Goal: Task Accomplishment & Management: Use online tool/utility

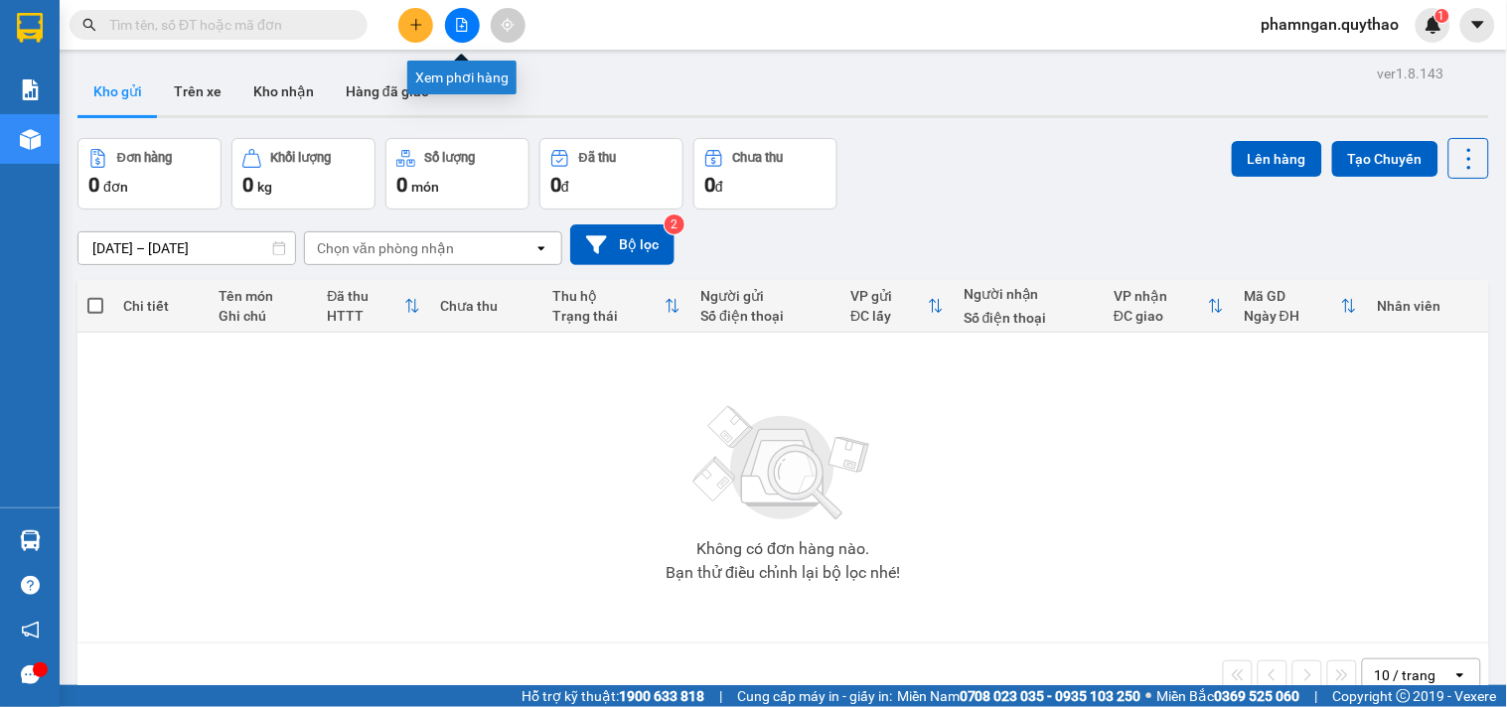
click at [453, 23] on button at bounding box center [462, 25] width 35 height 35
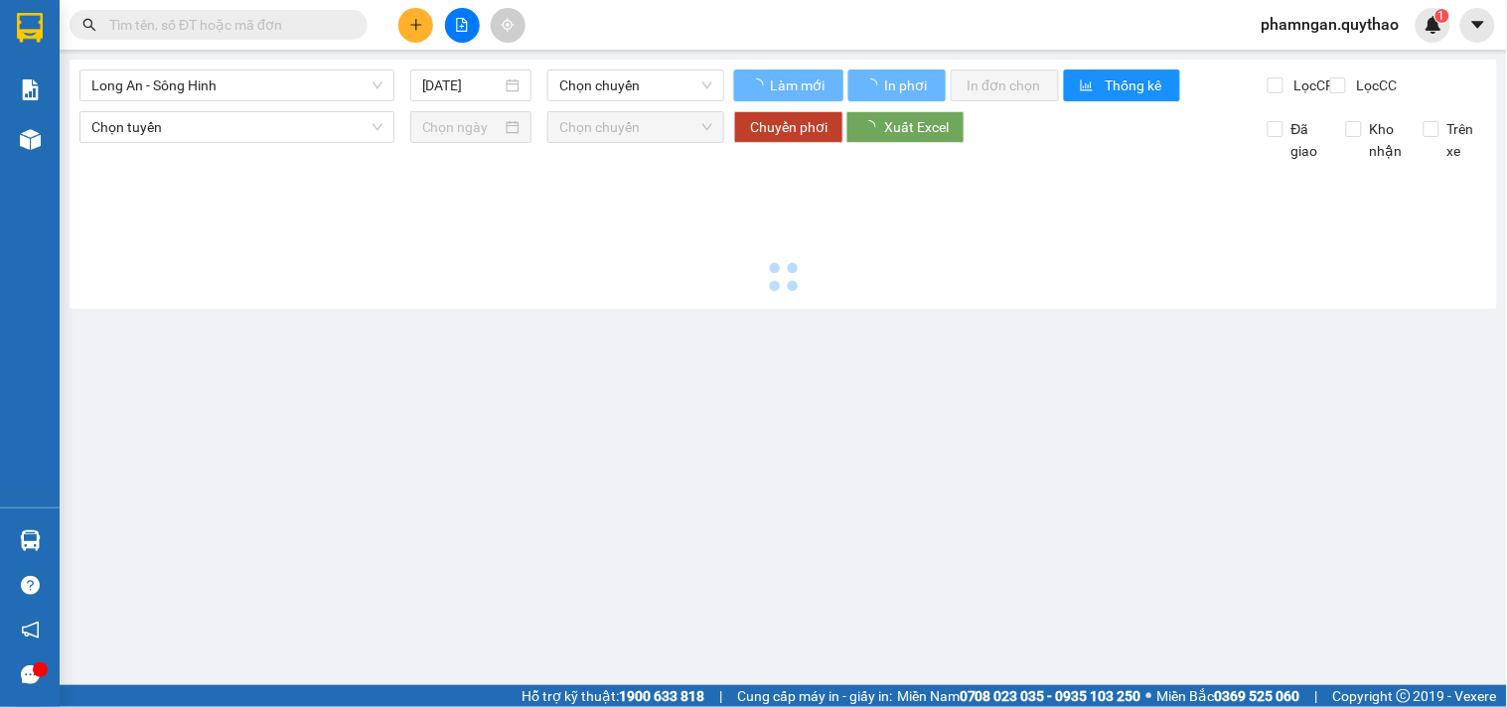
click at [204, 101] on div "Long An - Sông Hinh [DATE] [PERSON_NAME]" at bounding box center [401, 86] width 645 height 32
type input "[DATE]"
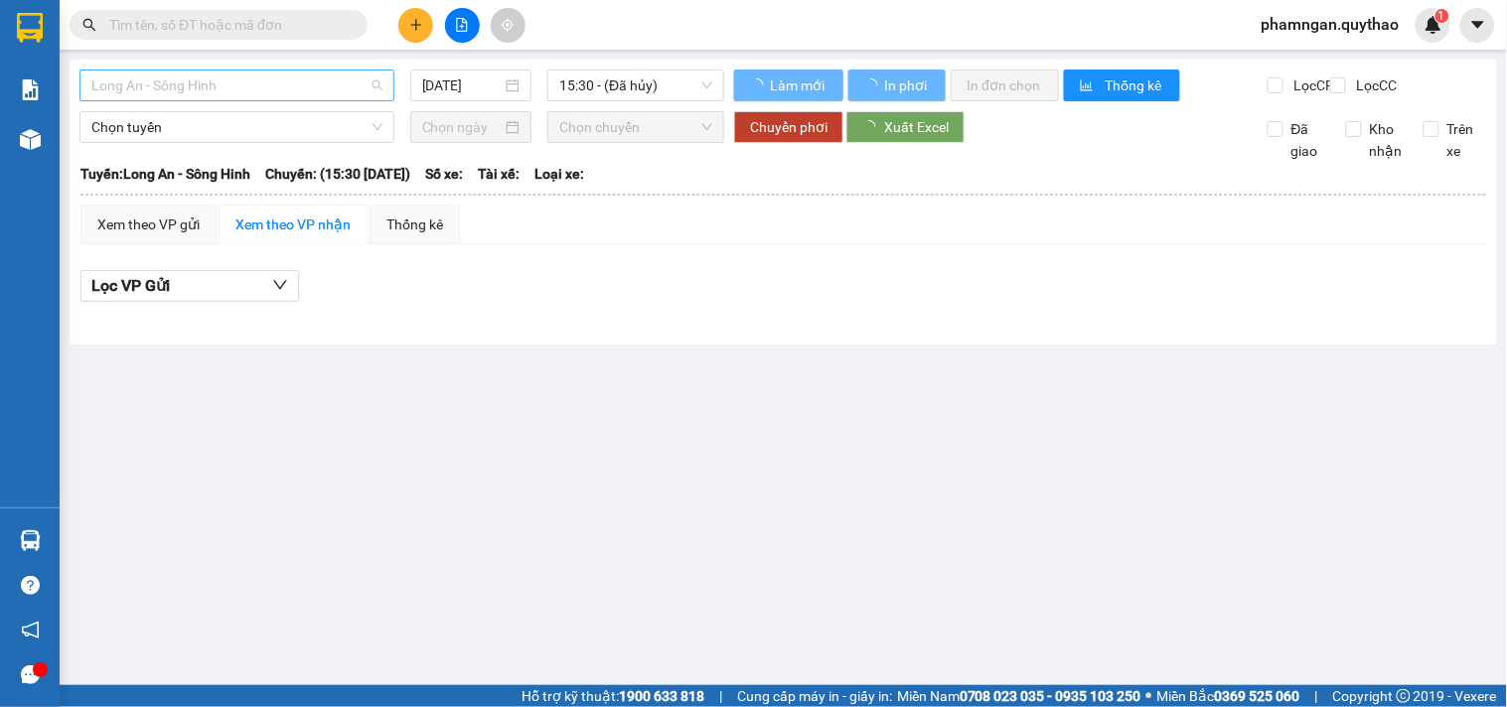
click at [231, 93] on span "Long An - Sông Hinh" at bounding box center [236, 86] width 291 height 30
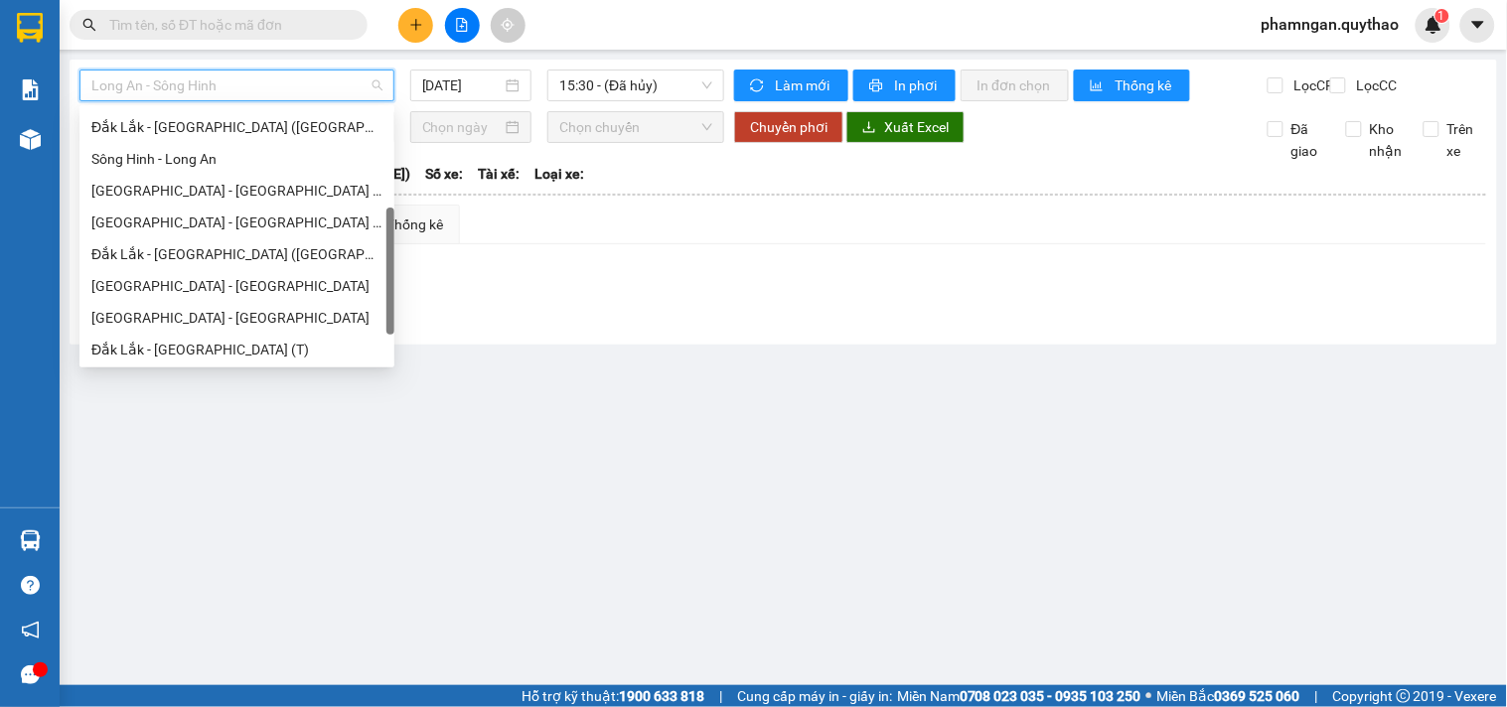
scroll to position [110, 0]
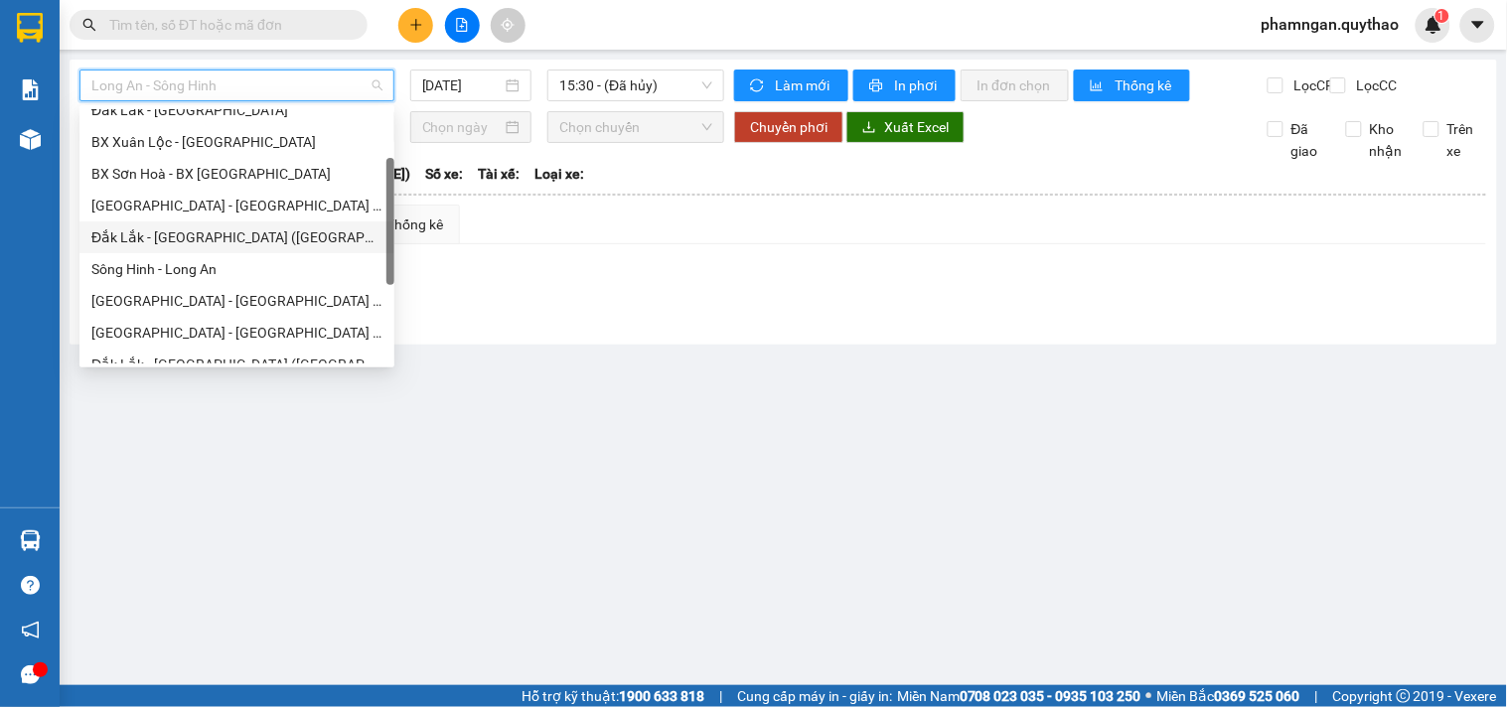
click at [171, 249] on div "Đắk Lắk - [GEOGRAPHIC_DATA] ([GEOGRAPHIC_DATA] mới)" at bounding box center [236, 238] width 315 height 32
type input "[DATE]"
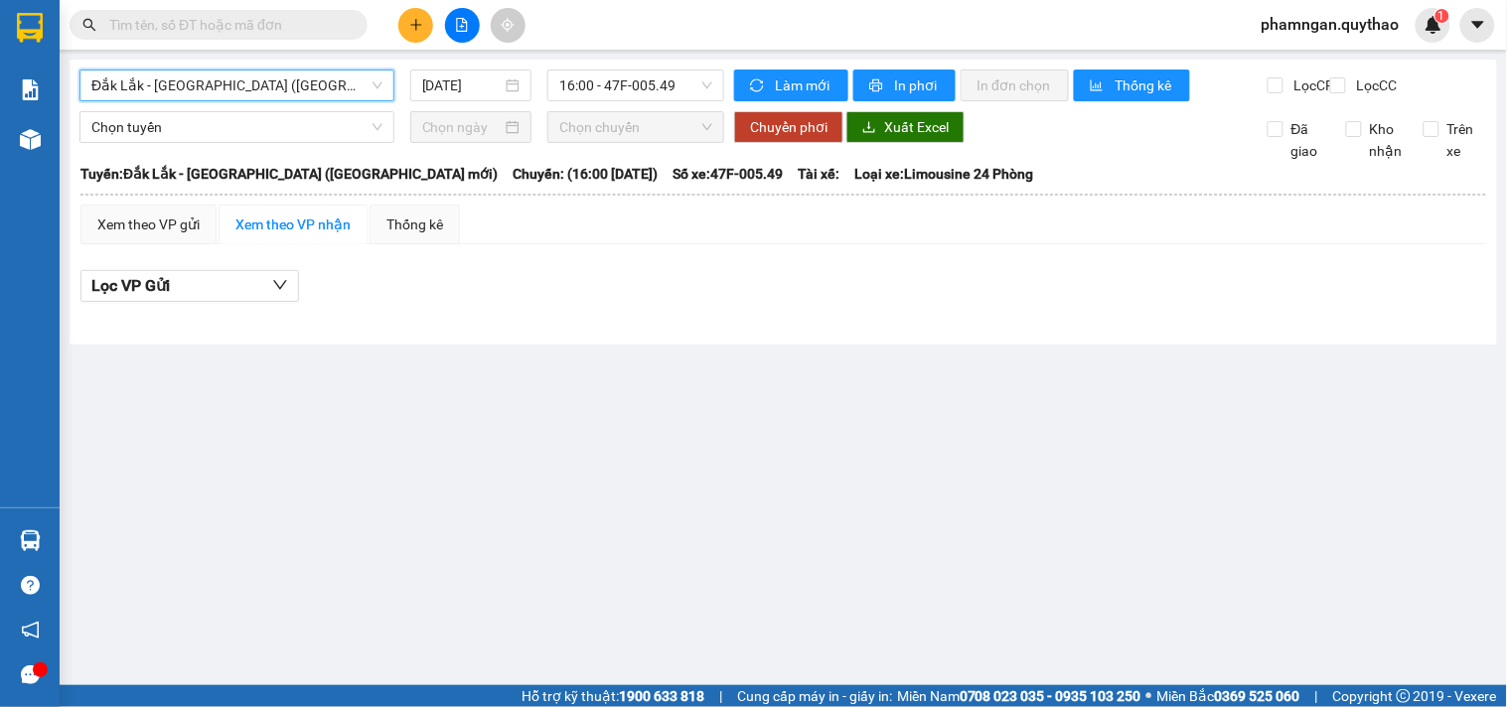
click at [320, 87] on span "Đắk Lắk - [GEOGRAPHIC_DATA] ([GEOGRAPHIC_DATA] mới)" at bounding box center [236, 86] width 291 height 30
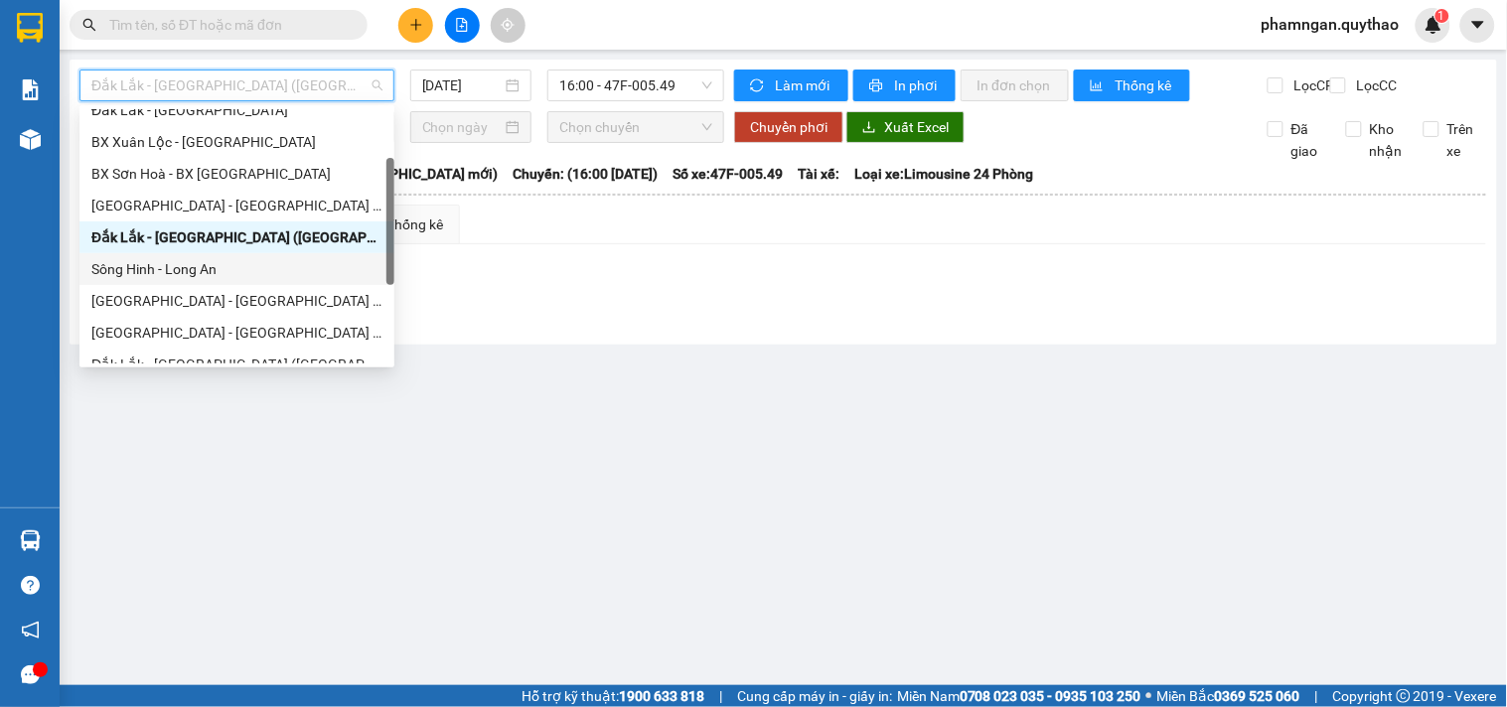
click at [202, 279] on div "Sông Hinh - Long An" at bounding box center [236, 269] width 291 height 22
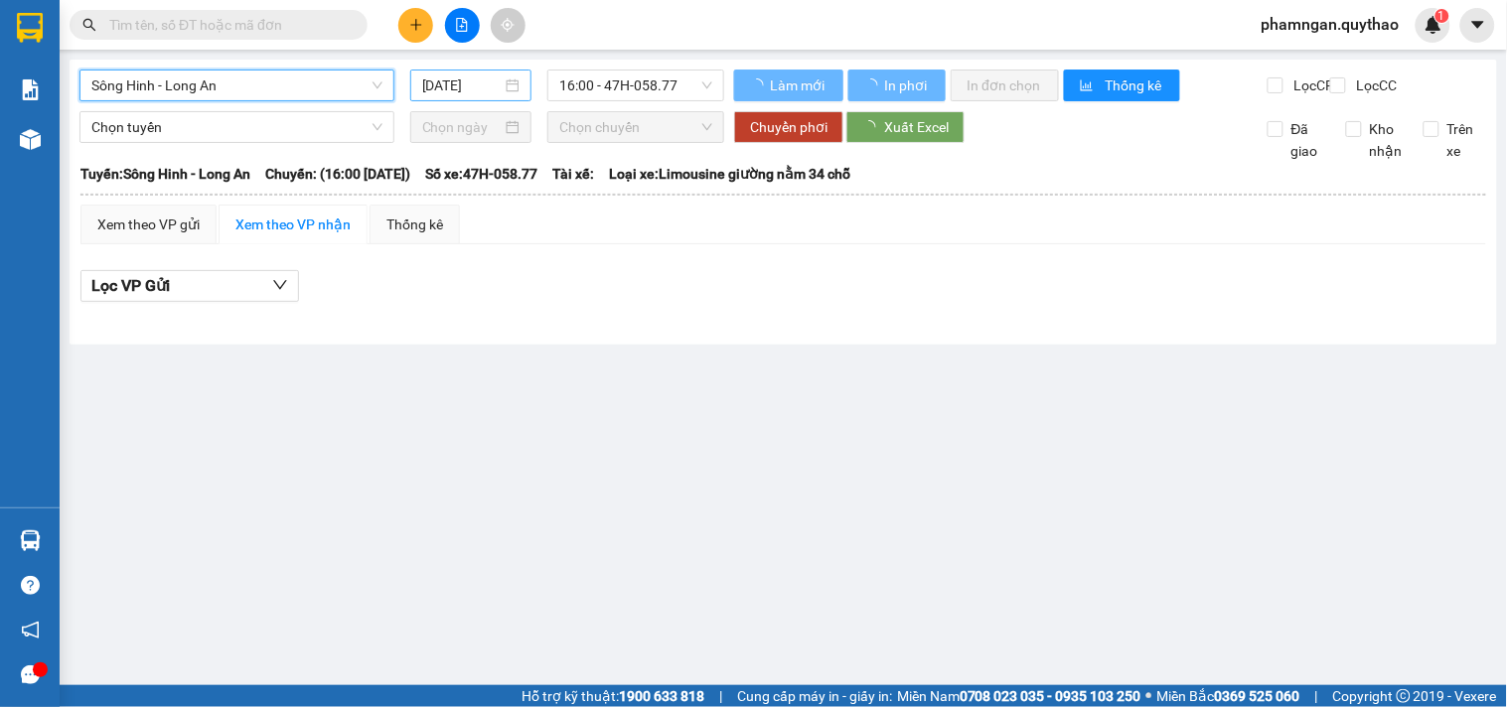
click at [441, 80] on input "[DATE]" at bounding box center [462, 86] width 80 height 22
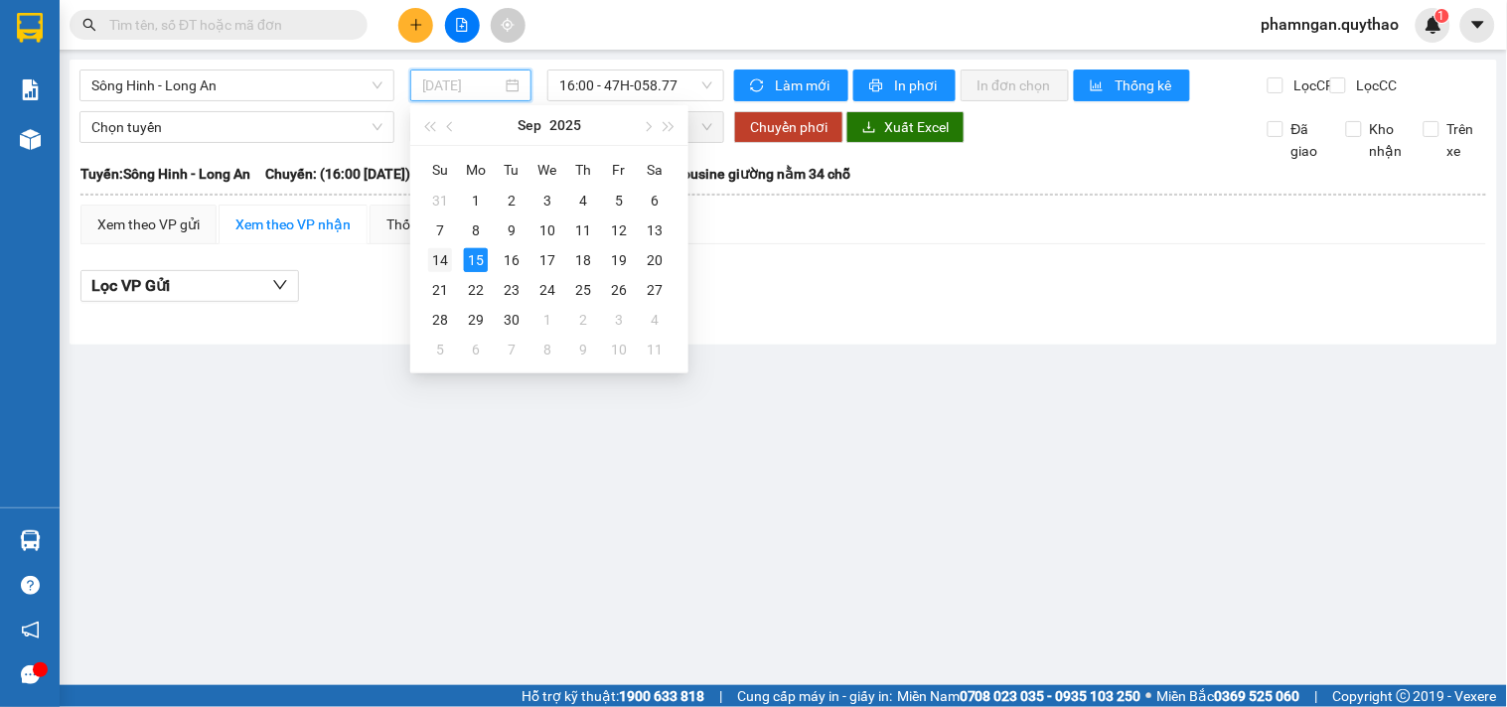
click at [440, 264] on div "14" at bounding box center [440, 260] width 24 height 24
type input "[DATE]"
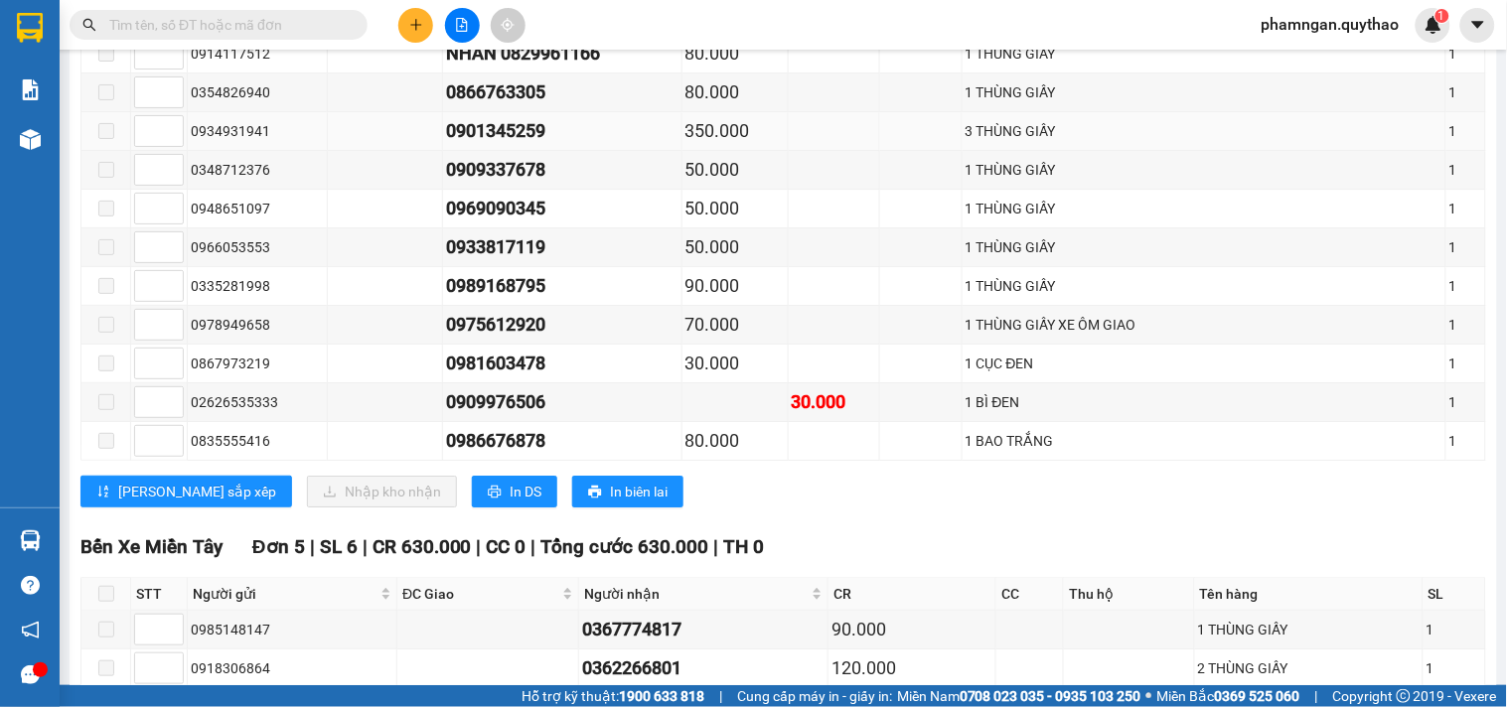
scroll to position [1768, 0]
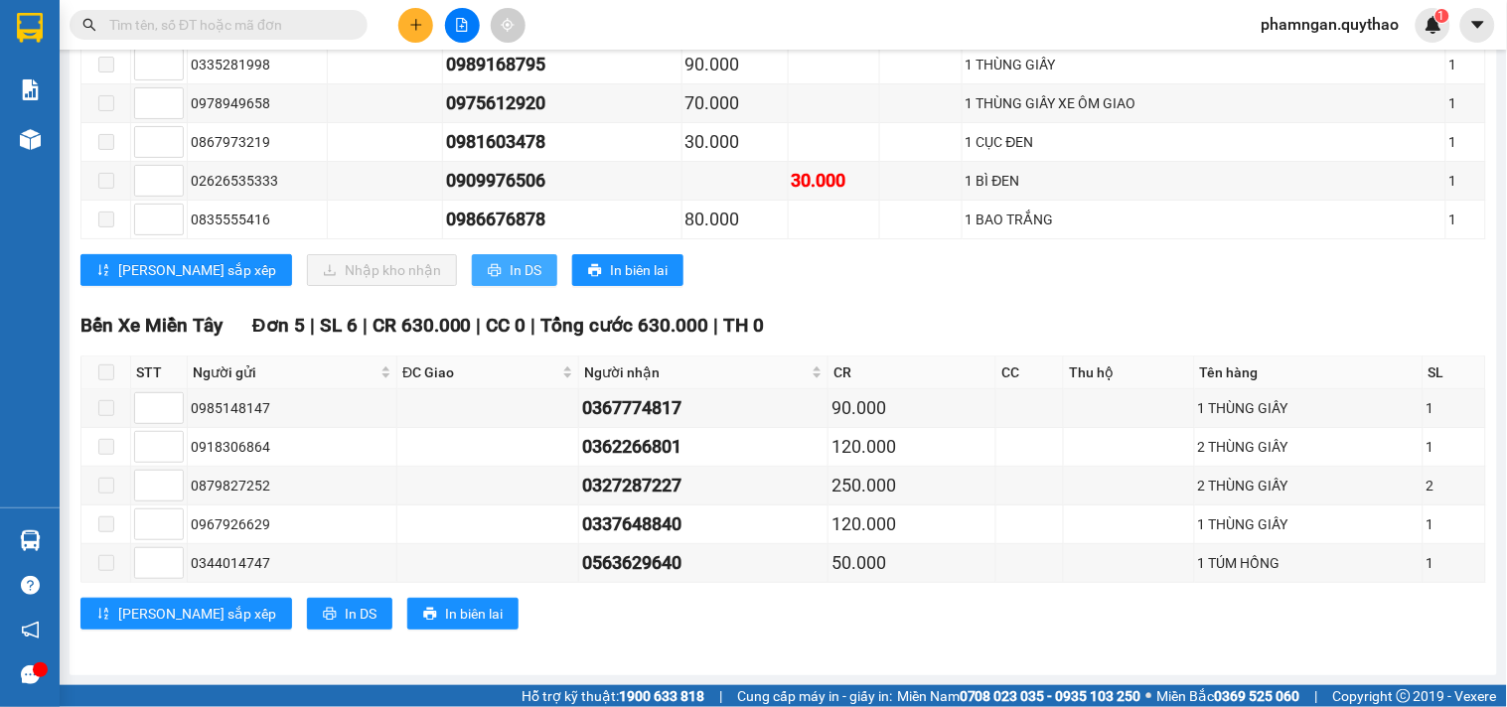
click at [510, 263] on span "In DS" at bounding box center [526, 270] width 32 height 22
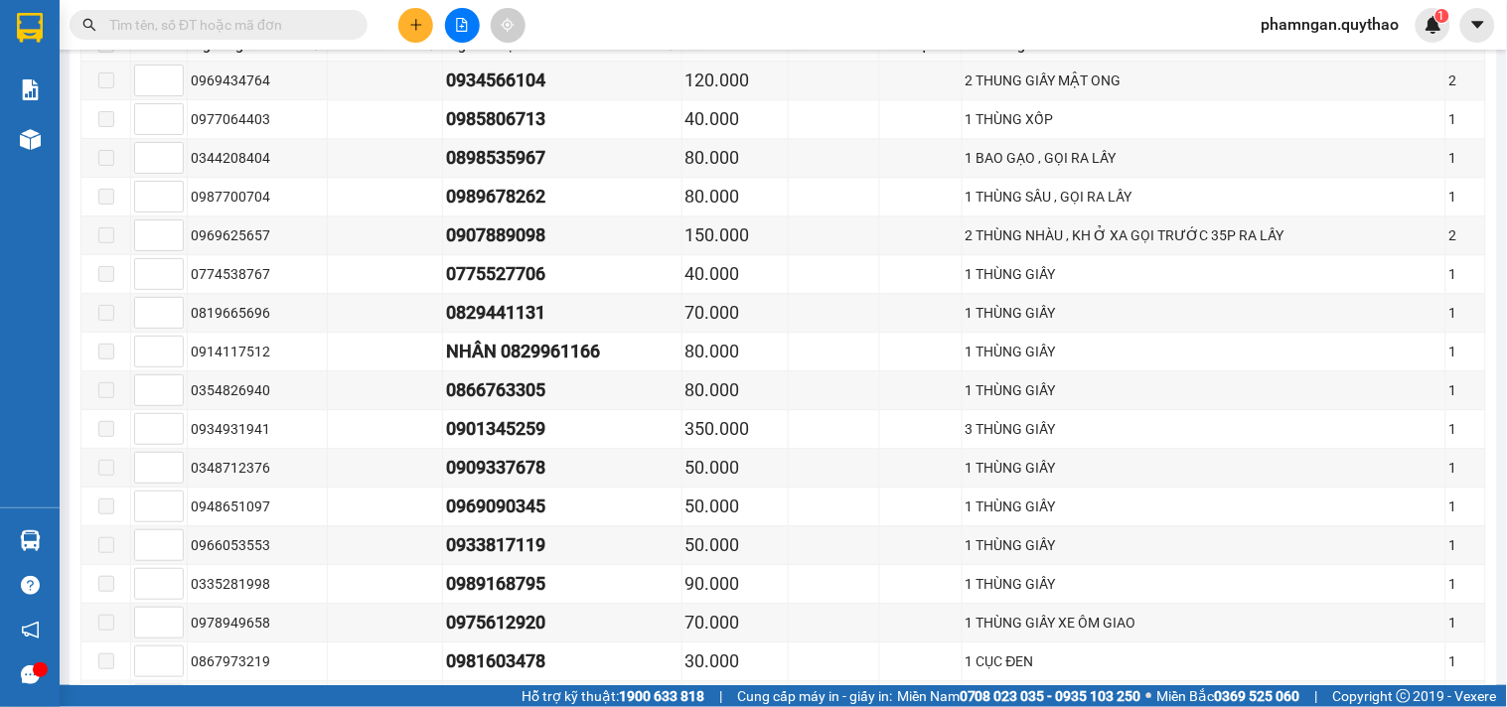
scroll to position [1216, 0]
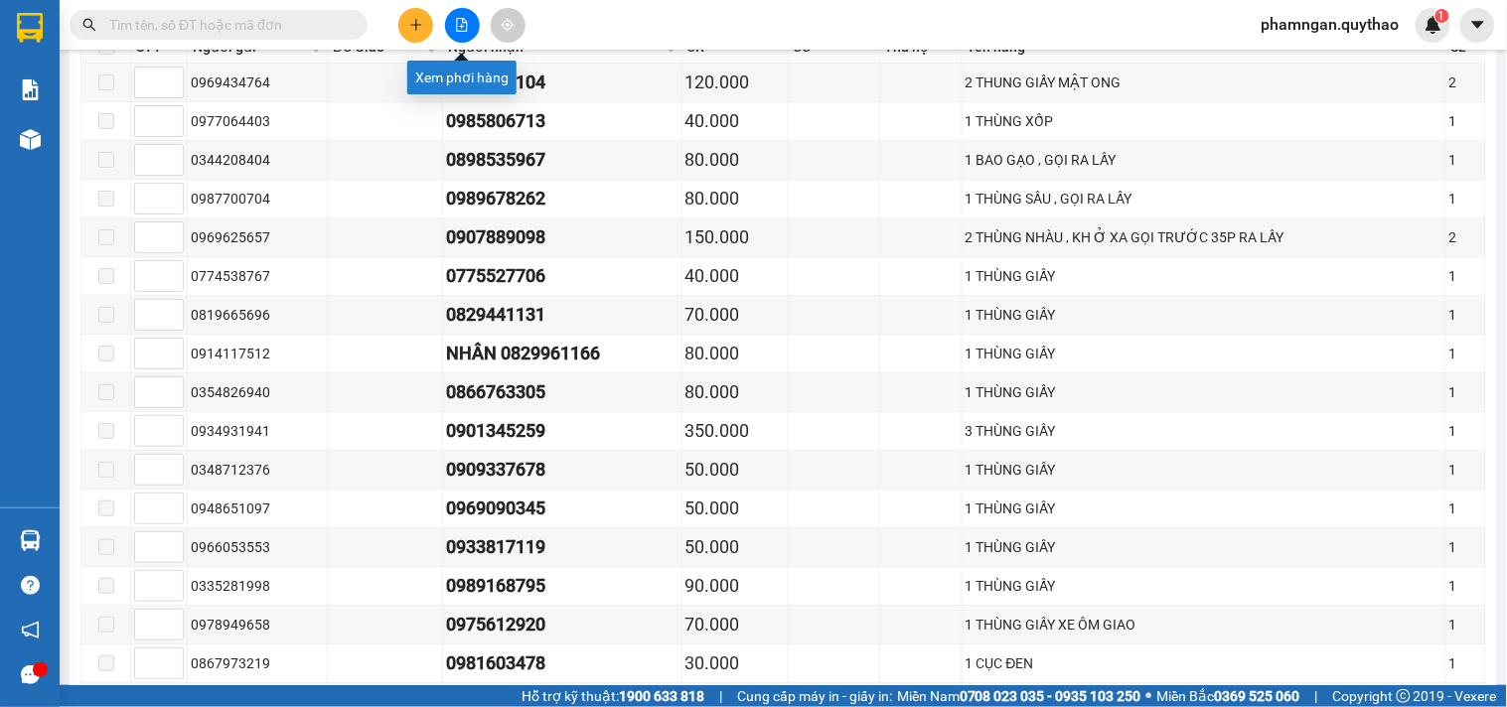
click at [458, 28] on icon "file-add" at bounding box center [462, 25] width 14 height 14
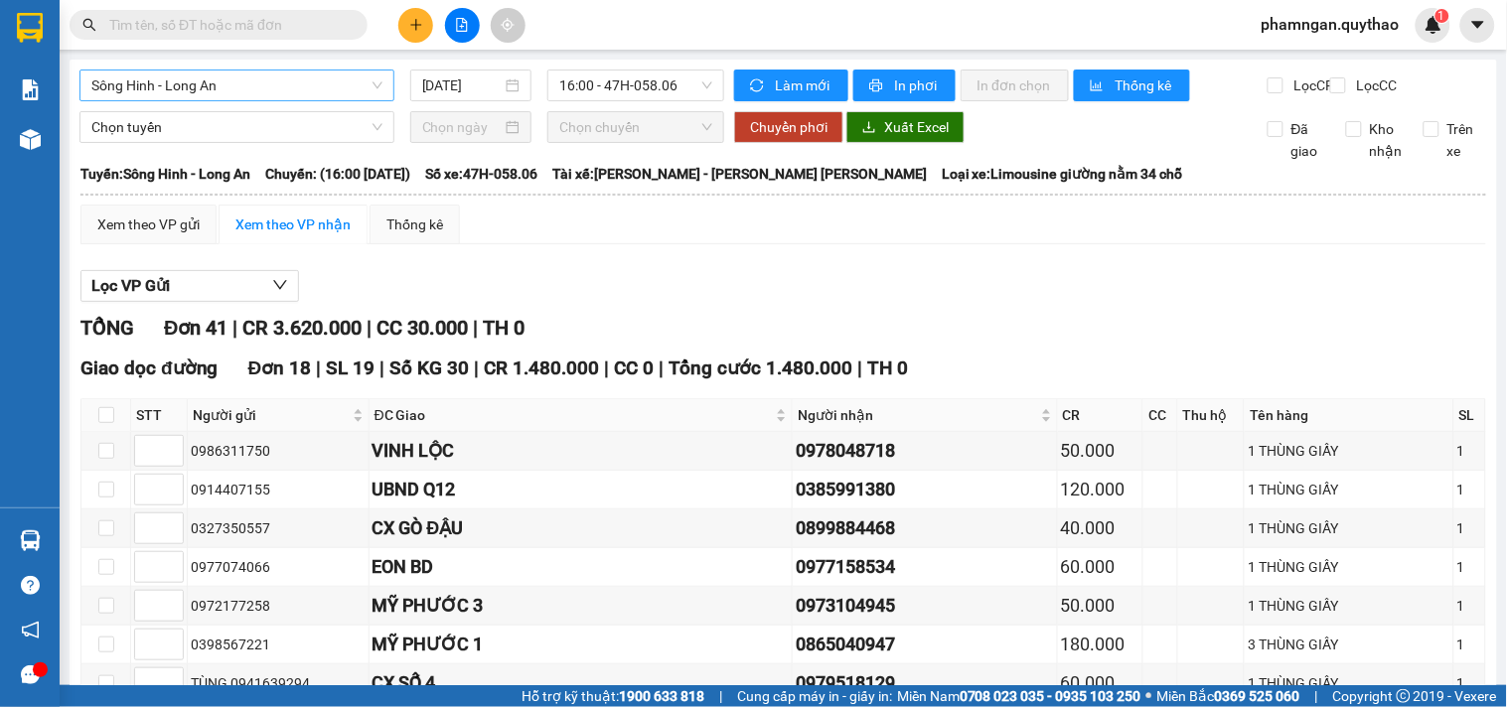
click at [259, 91] on span "Sông Hinh - Long An" at bounding box center [236, 86] width 291 height 30
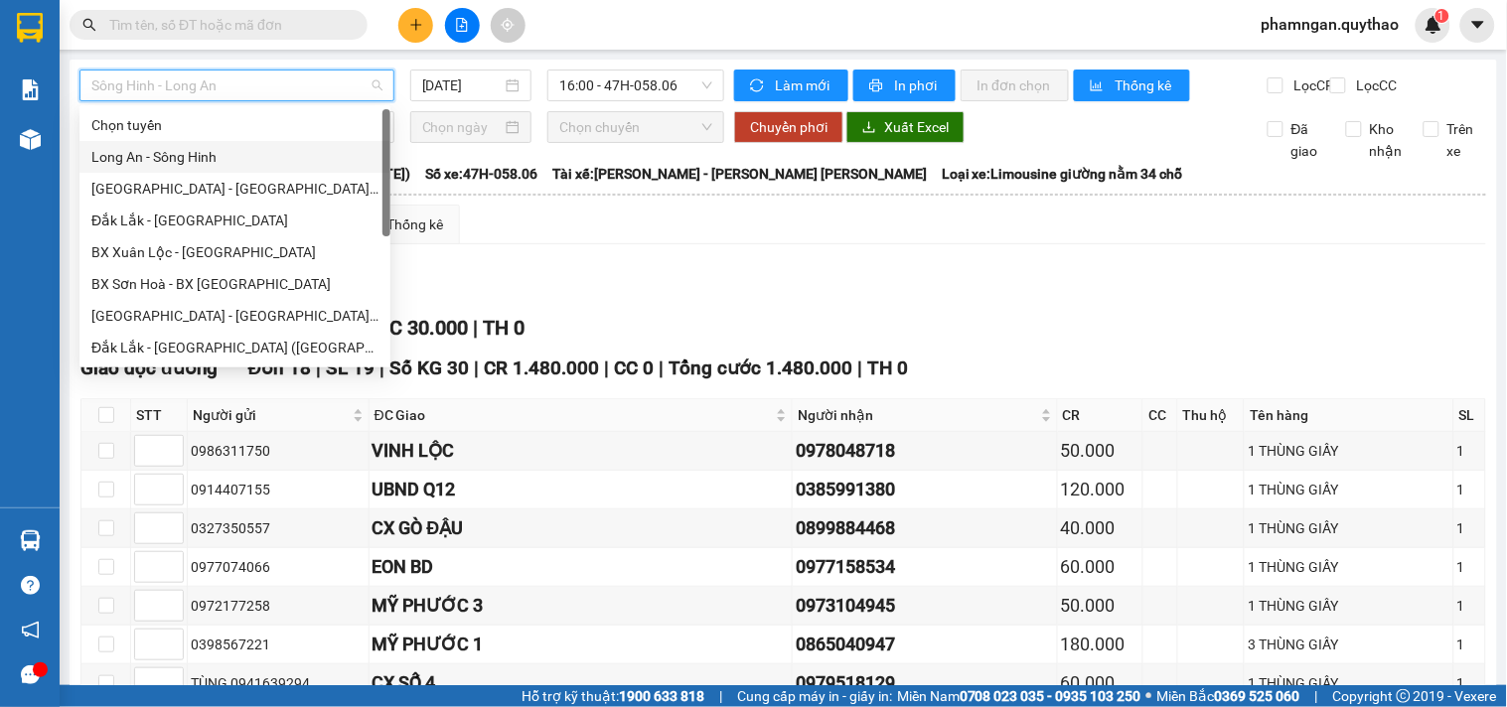
click at [169, 166] on div "Long An - Sông Hinh" at bounding box center [234, 157] width 287 height 22
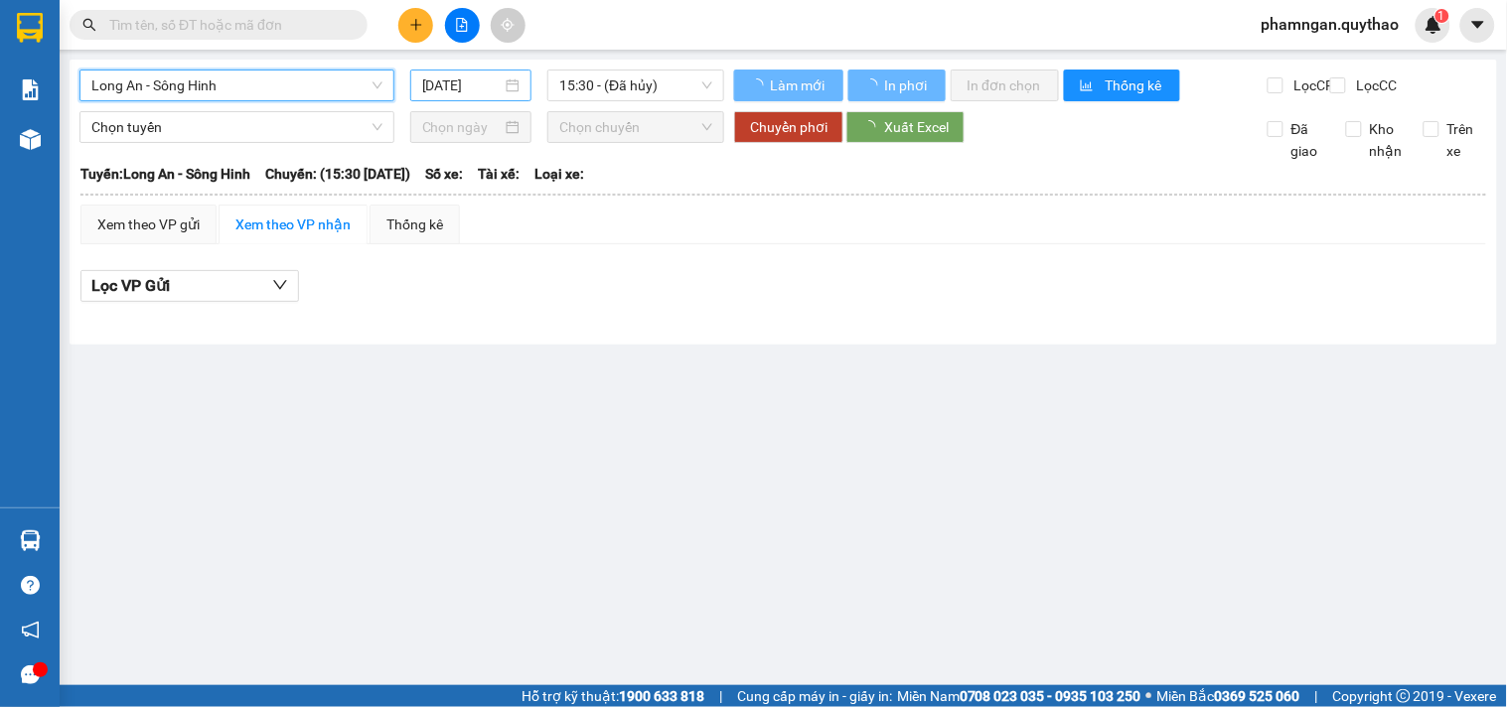
click at [461, 81] on input "[DATE]" at bounding box center [462, 86] width 80 height 22
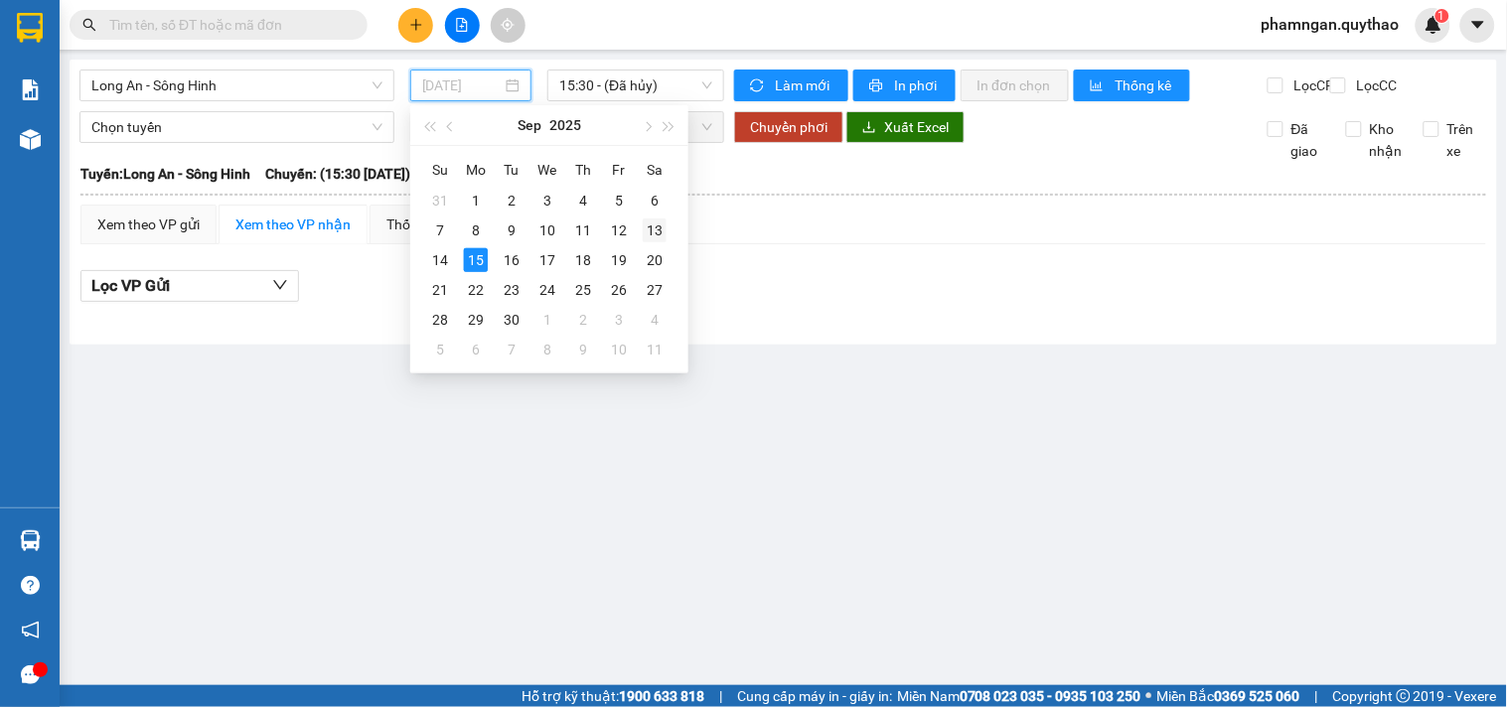
click at [647, 219] on div "13" at bounding box center [655, 231] width 24 height 24
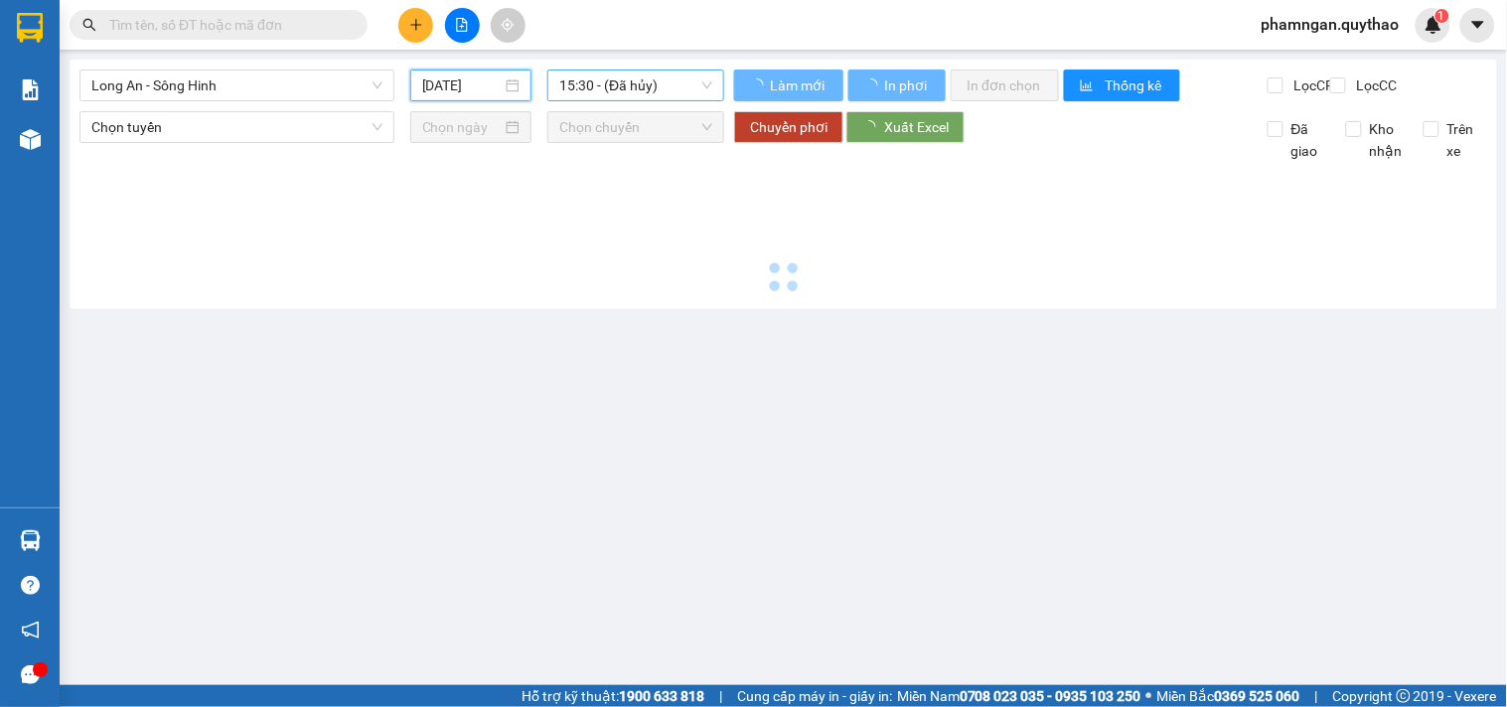
type input "[DATE]"
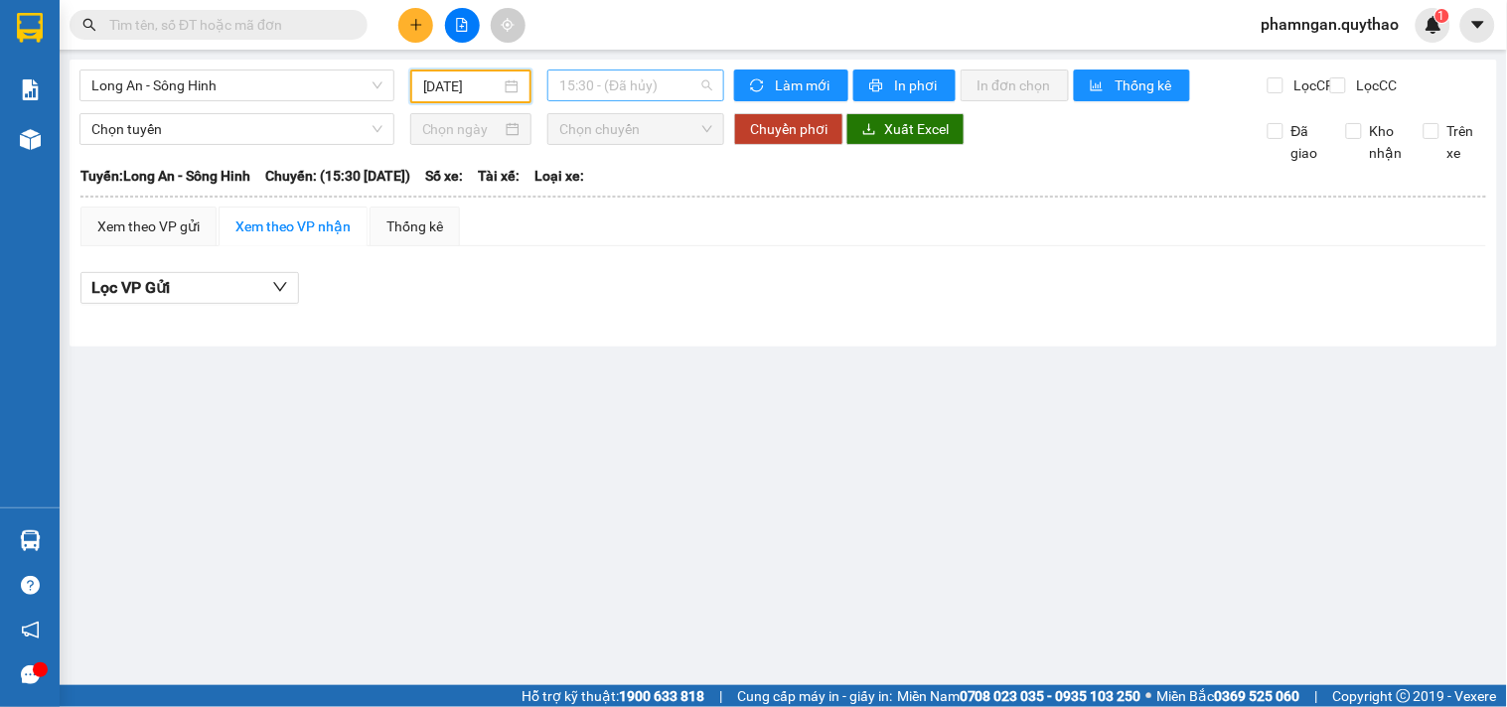
click at [671, 84] on span "15:30 - (Đã hủy)" at bounding box center [635, 86] width 153 height 30
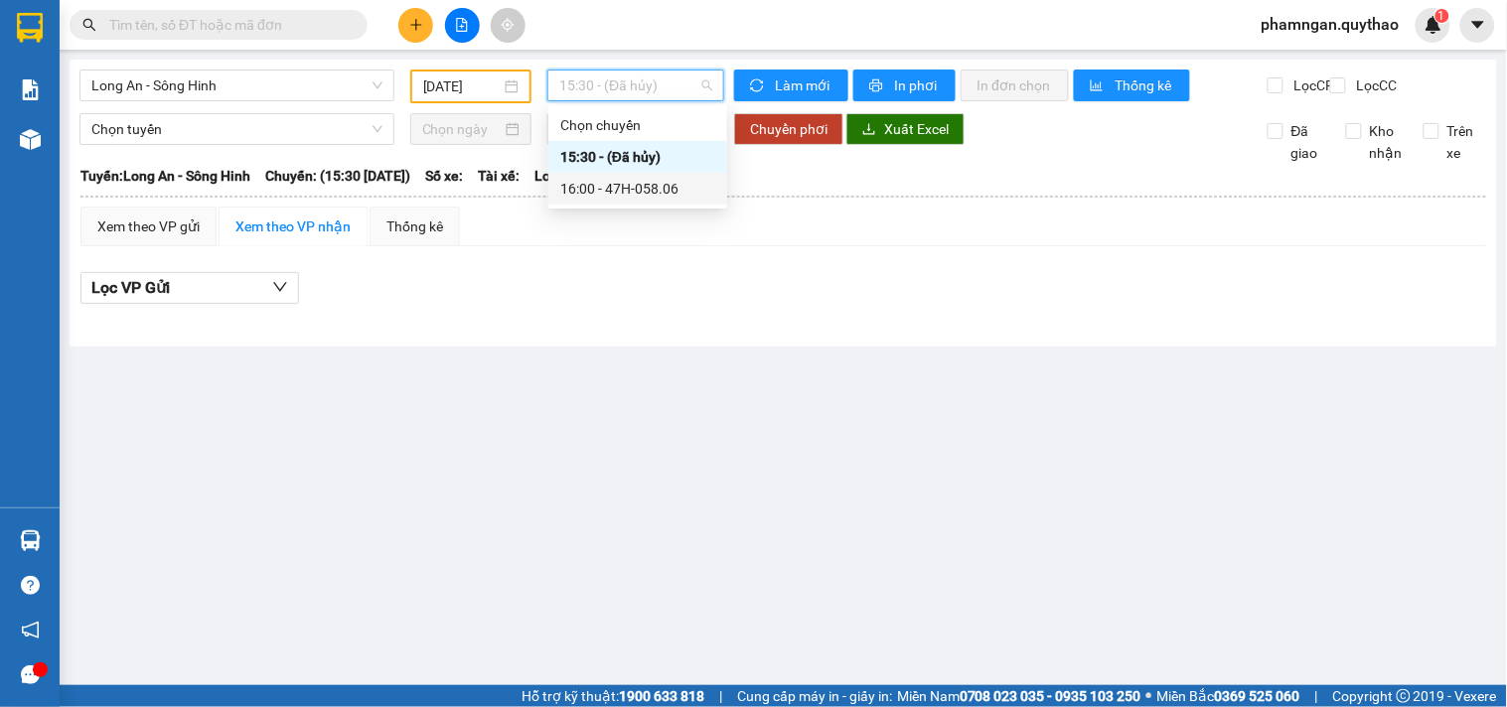
click at [641, 186] on div "16:00 - 47H-058.06" at bounding box center [637, 189] width 155 height 22
